Goal: Transaction & Acquisition: Book appointment/travel/reservation

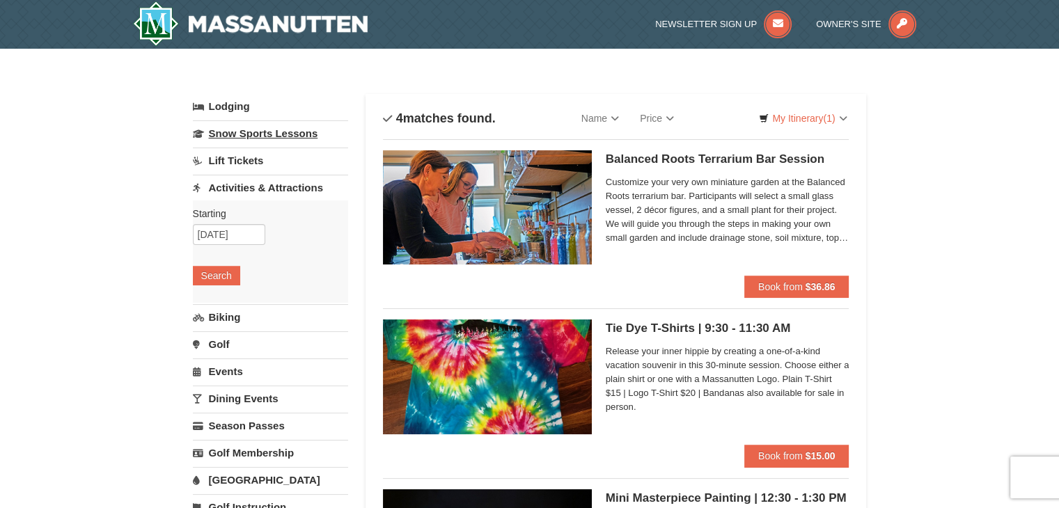
click at [284, 129] on link "Snow Sports Lessons" at bounding box center [270, 133] width 155 height 26
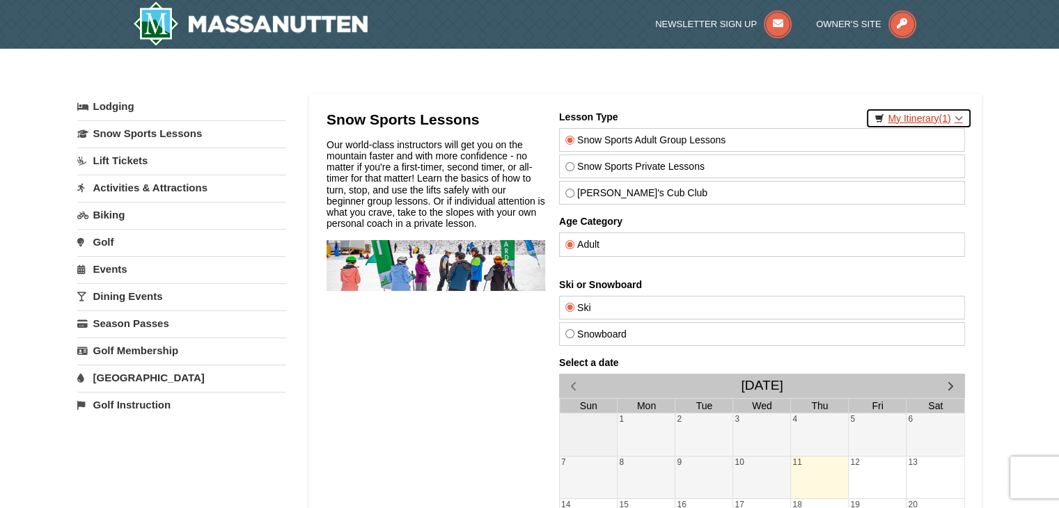
click at [908, 111] on link "My Itinerary (1)" at bounding box center [919, 118] width 106 height 21
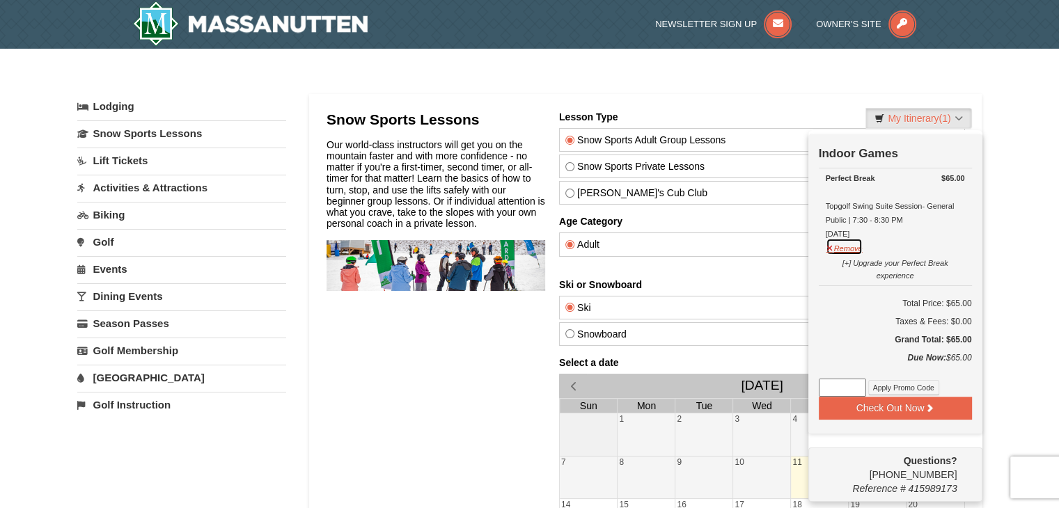
click at [844, 243] on button "Remove" at bounding box center [845, 246] width 38 height 17
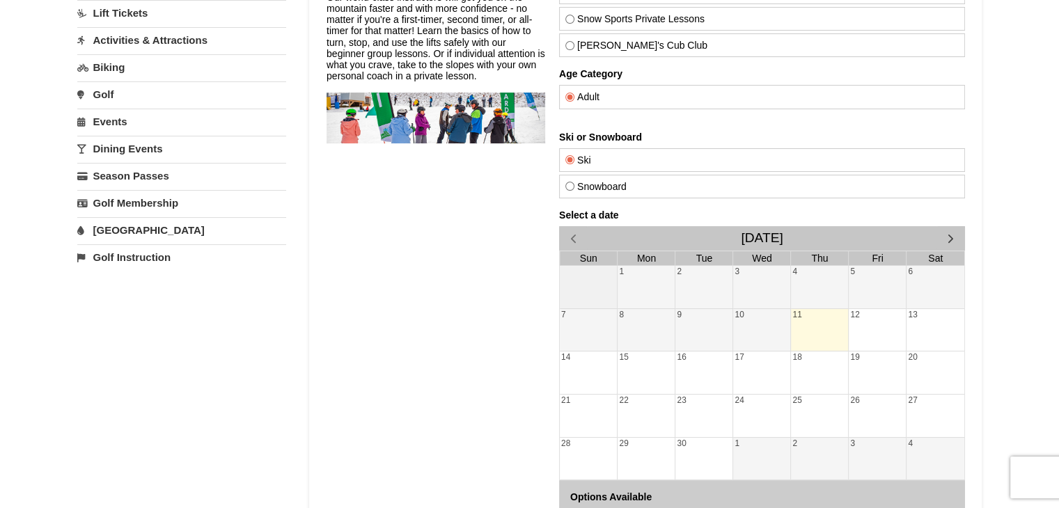
scroll to position [150, 0]
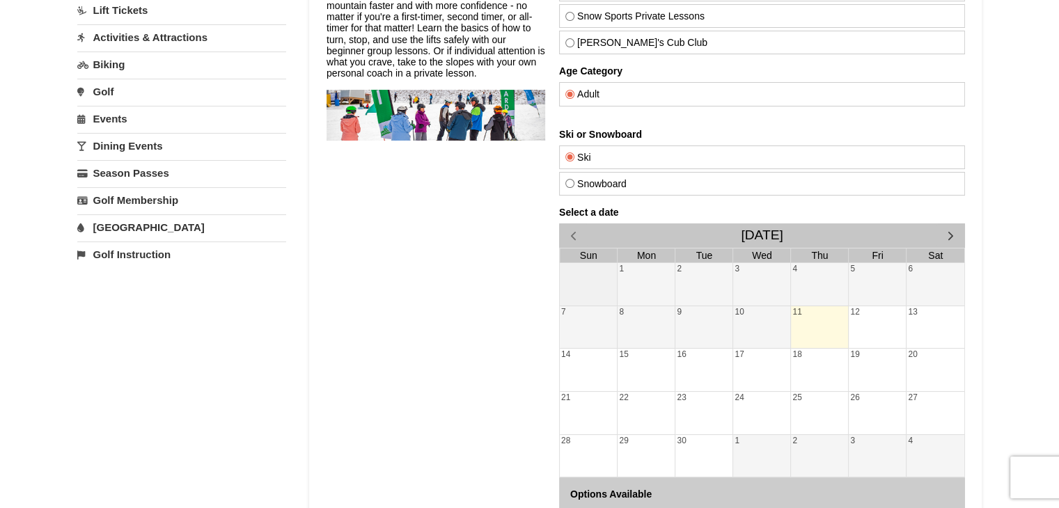
click at [582, 178] on label "Snowboard" at bounding box center [762, 183] width 394 height 11
click at [574, 179] on input "Snowboard" at bounding box center [569, 183] width 9 height 9
radio input "true"
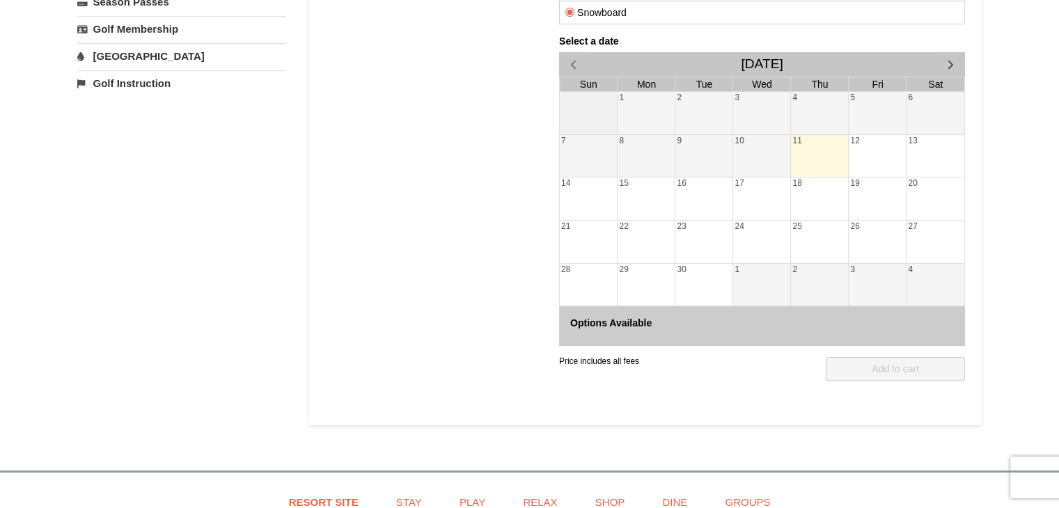
scroll to position [0, 0]
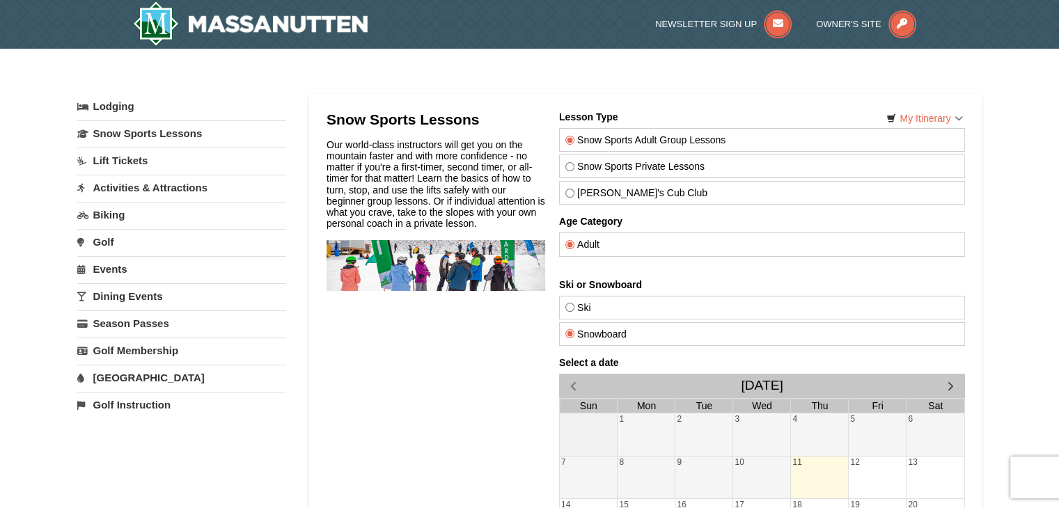
click at [131, 373] on link "[GEOGRAPHIC_DATA]" at bounding box center [181, 378] width 209 height 26
click at [143, 338] on link "Golf Membership" at bounding box center [181, 351] width 209 height 26
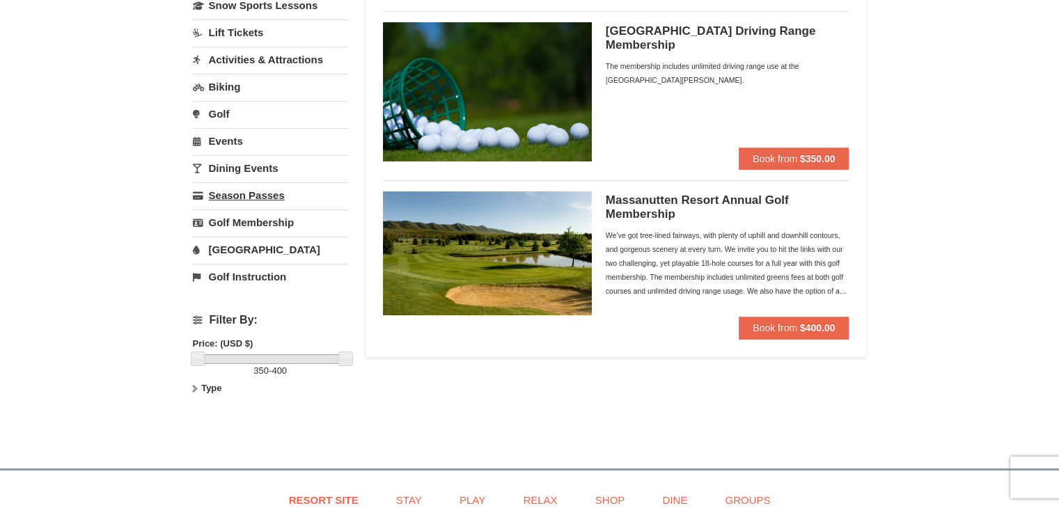
scroll to position [94, 0]
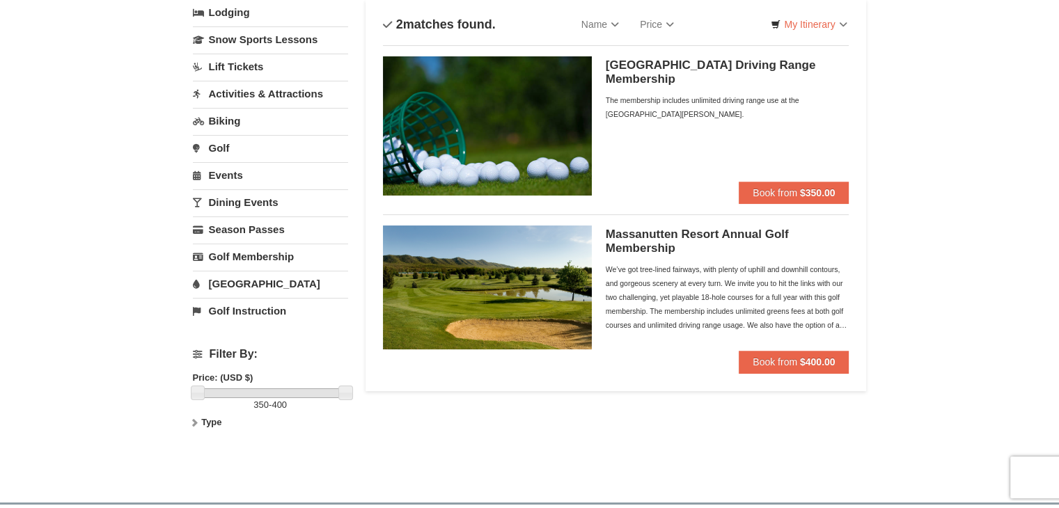
click at [243, 90] on link "Activities & Attractions" at bounding box center [270, 94] width 155 height 26
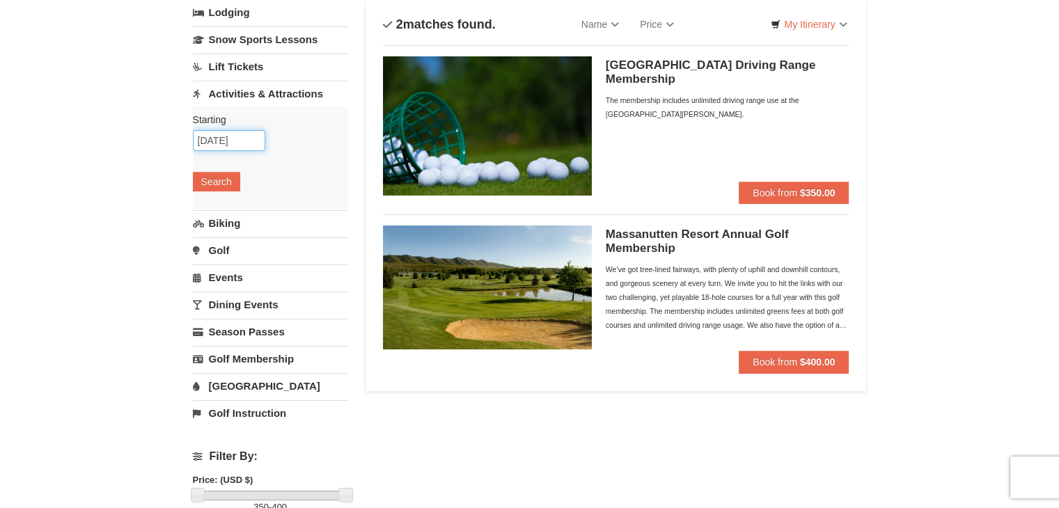
click at [232, 139] on input "09/11/2025" at bounding box center [229, 140] width 72 height 21
click at [85, 134] on div "× Categories Filter My Itinerary Questions? 1-540-289-9441 Lodging Arrival Plea…" at bounding box center [529, 273] width 1059 height 637
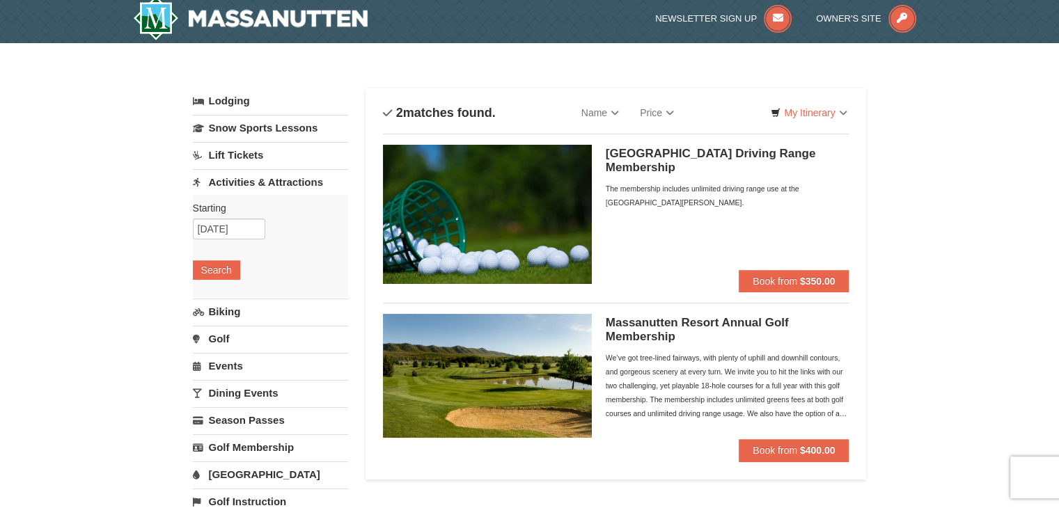
scroll to position [0, 0]
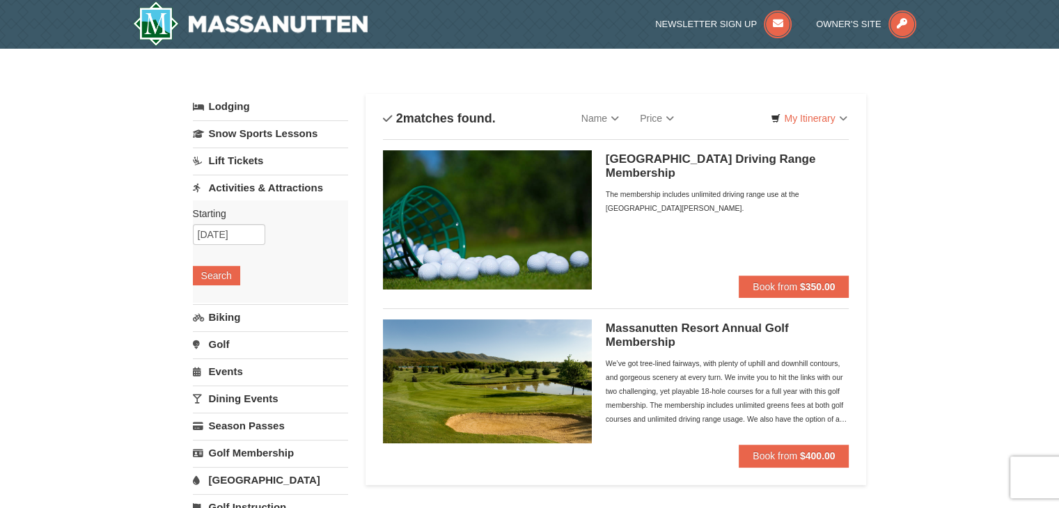
click at [238, 105] on link "Lodging" at bounding box center [270, 106] width 155 height 25
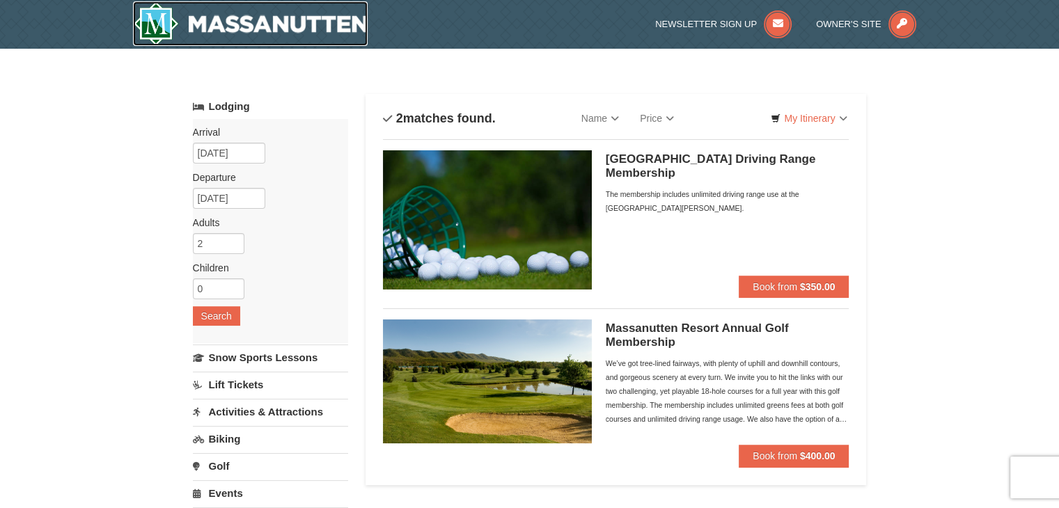
click at [288, 39] on img at bounding box center [250, 23] width 235 height 45
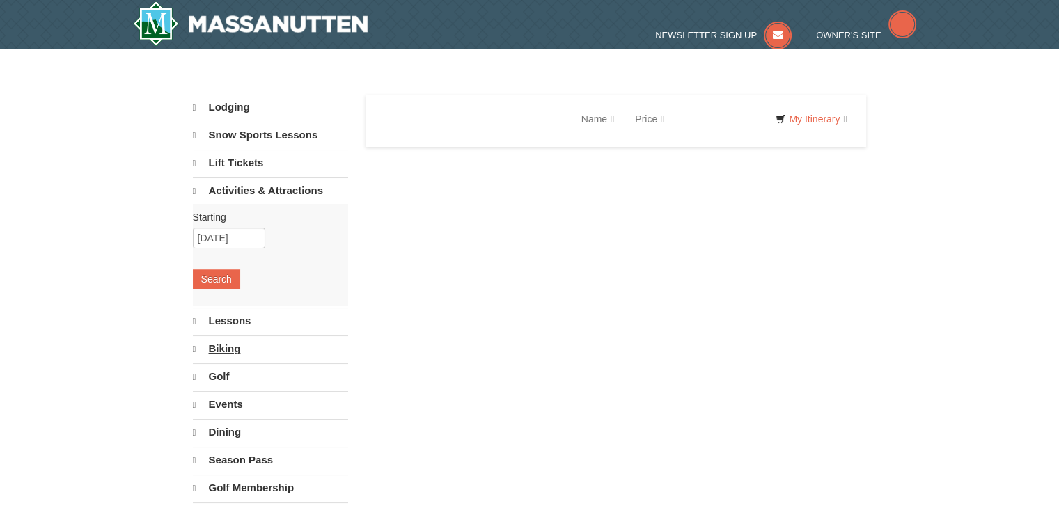
select select "9"
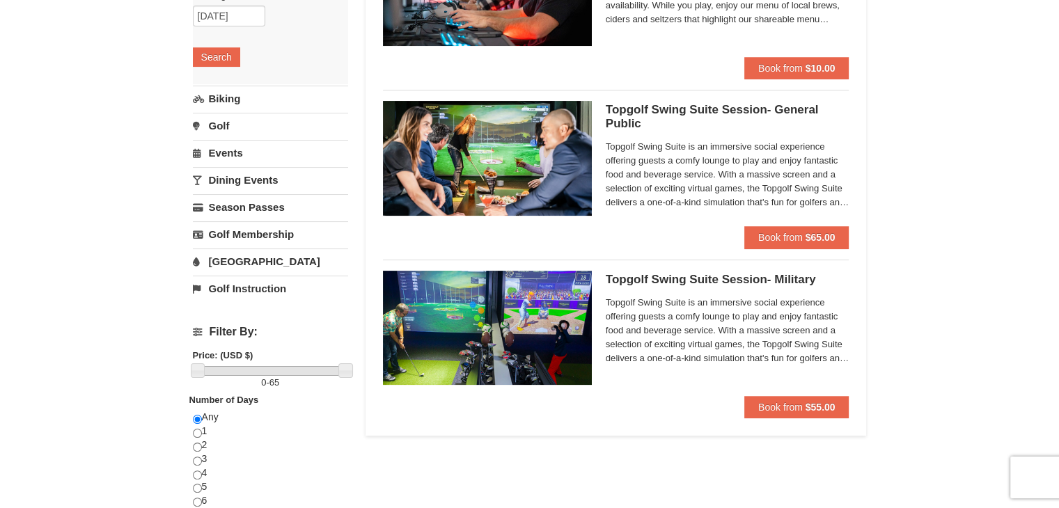
scroll to position [226, 0]
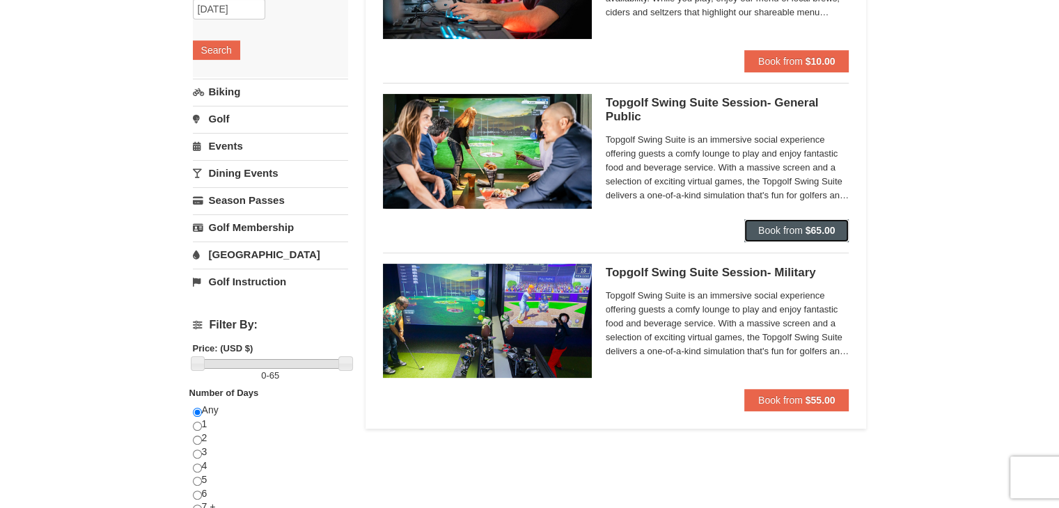
click at [774, 228] on span "Book from" at bounding box center [781, 230] width 45 height 11
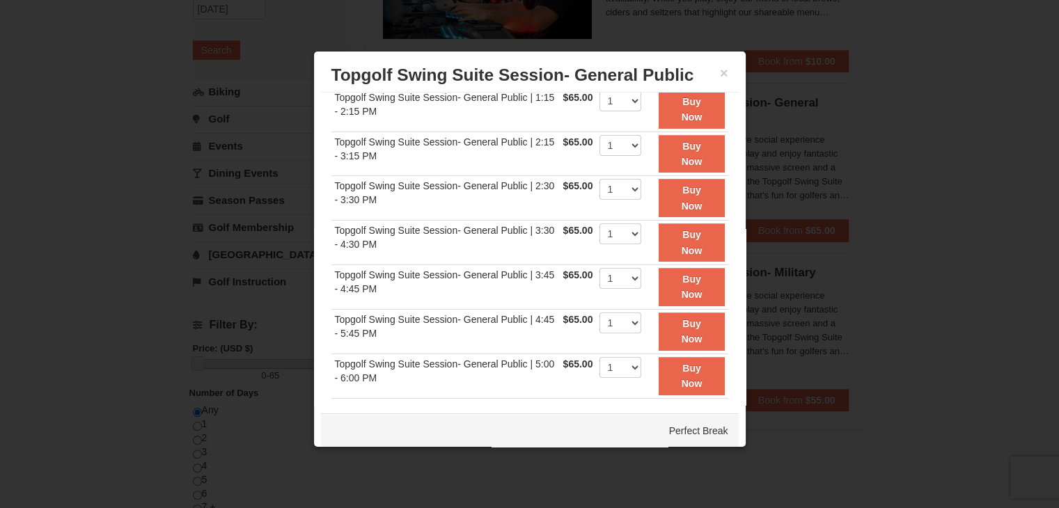
scroll to position [298, 0]
